Goal: Check status

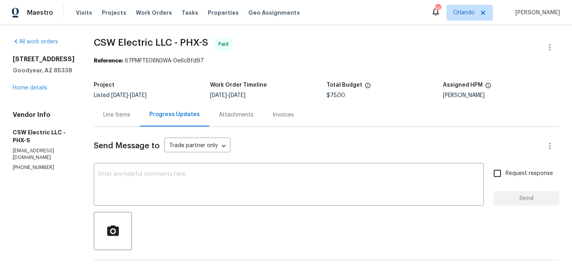
click at [112, 115] on div "Line Items" at bounding box center [116, 115] width 27 height 8
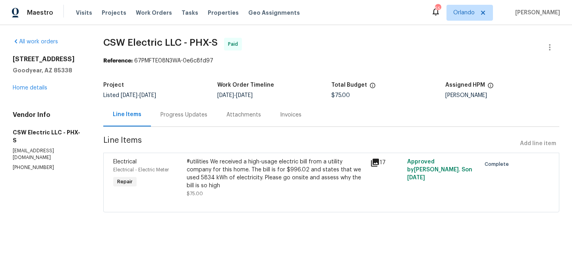
click at [174, 118] on div "Progress Updates" at bounding box center [183, 115] width 47 height 8
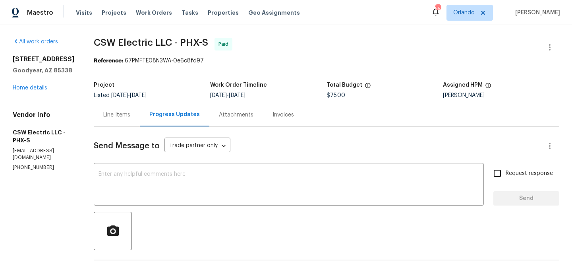
click at [104, 121] on div "Line Items" at bounding box center [117, 114] width 46 height 23
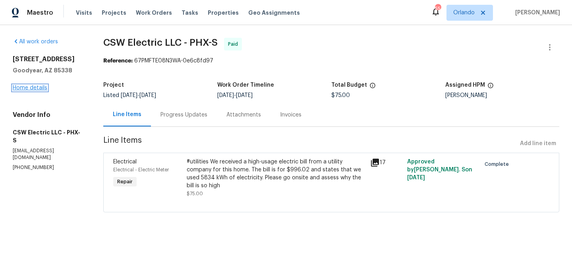
click at [42, 89] on link "Home details" at bounding box center [30, 88] width 35 height 6
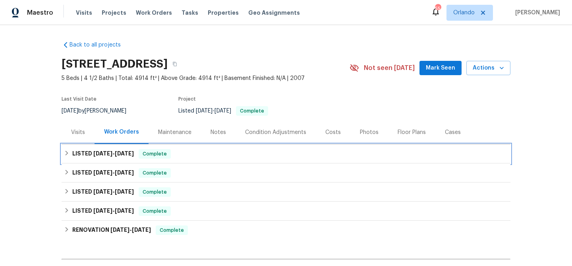
click at [99, 147] on div "LISTED [DATE] - [DATE] Complete" at bounding box center [286, 153] width 449 height 19
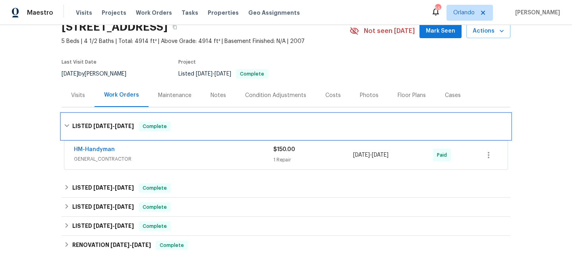
scroll to position [48, 0]
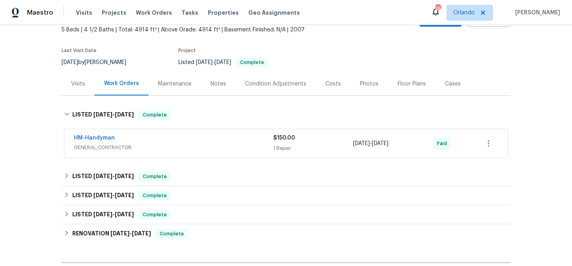
click at [127, 148] on span "GENERAL_CONTRACTOR" at bounding box center [173, 147] width 199 height 8
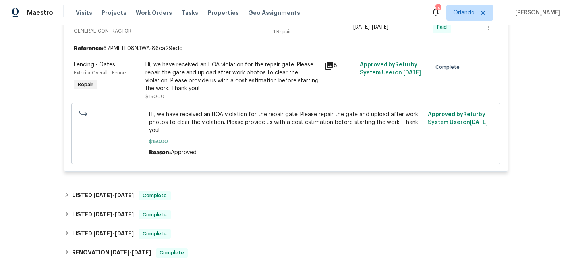
scroll to position [215, 0]
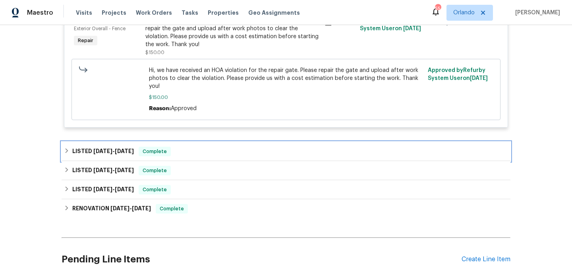
click at [217, 148] on div "LISTED [DATE] - [DATE] Complete" at bounding box center [286, 152] width 444 height 10
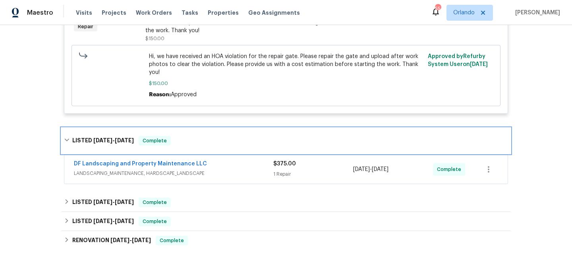
scroll to position [238, 0]
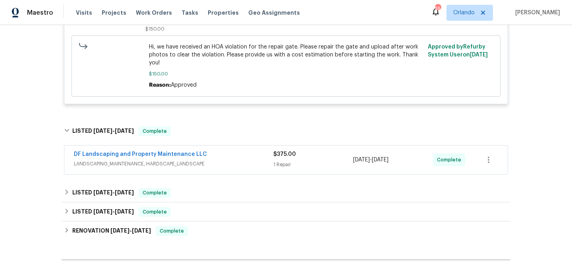
click at [224, 154] on div "DF Landscaping and Property Maintenance LLC" at bounding box center [173, 155] width 199 height 10
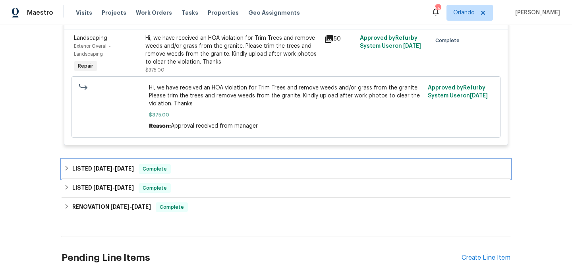
click at [201, 164] on div "LISTED [DATE] - [DATE] Complete" at bounding box center [286, 168] width 449 height 19
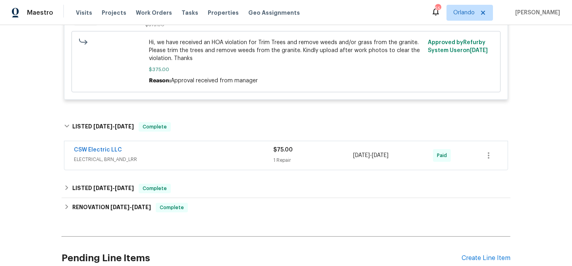
click at [203, 161] on span "ELECTRICAL, BRN_AND_LRR" at bounding box center [173, 159] width 199 height 8
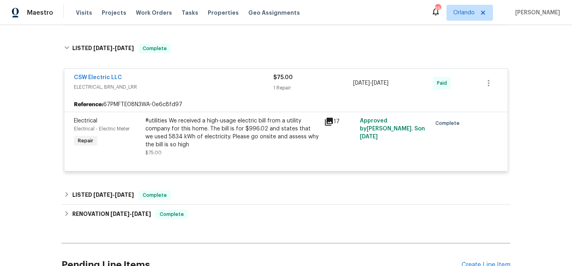
scroll to position [522, 0]
